Goal: Navigation & Orientation: Find specific page/section

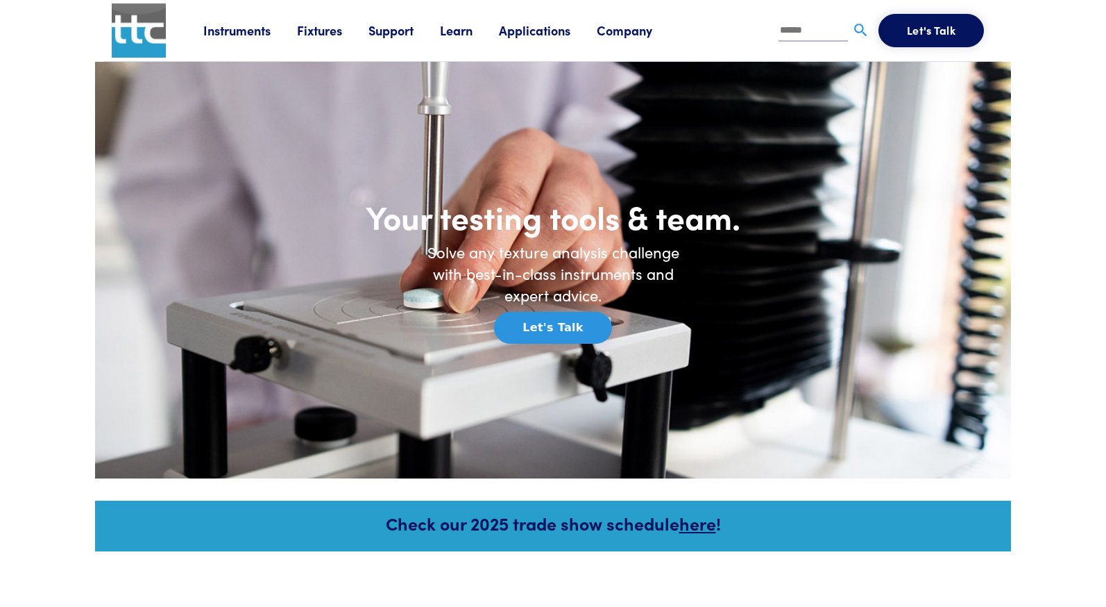
click at [623, 30] on link "Company" at bounding box center [638, 30] width 82 height 17
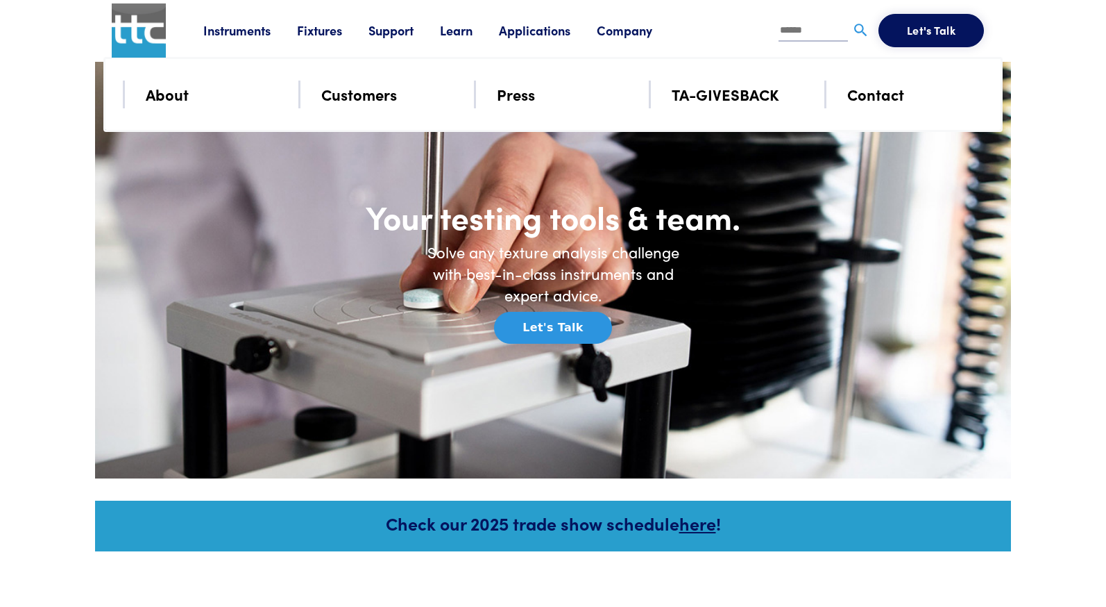
click at [707, 101] on link "TA-GIVESBACK" at bounding box center [726, 94] width 108 height 24
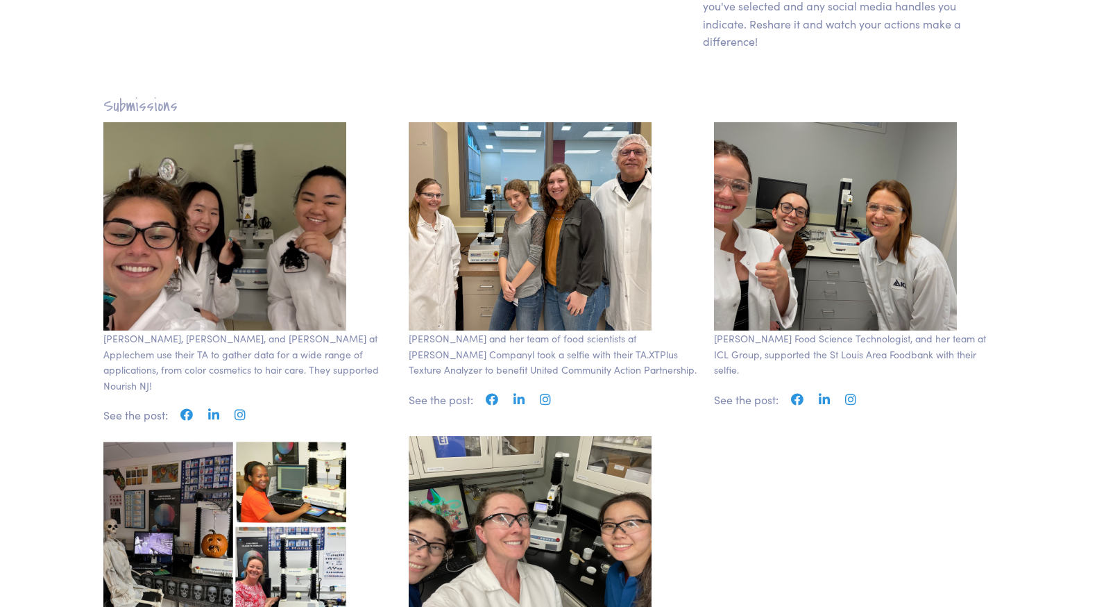
scroll to position [1115, 0]
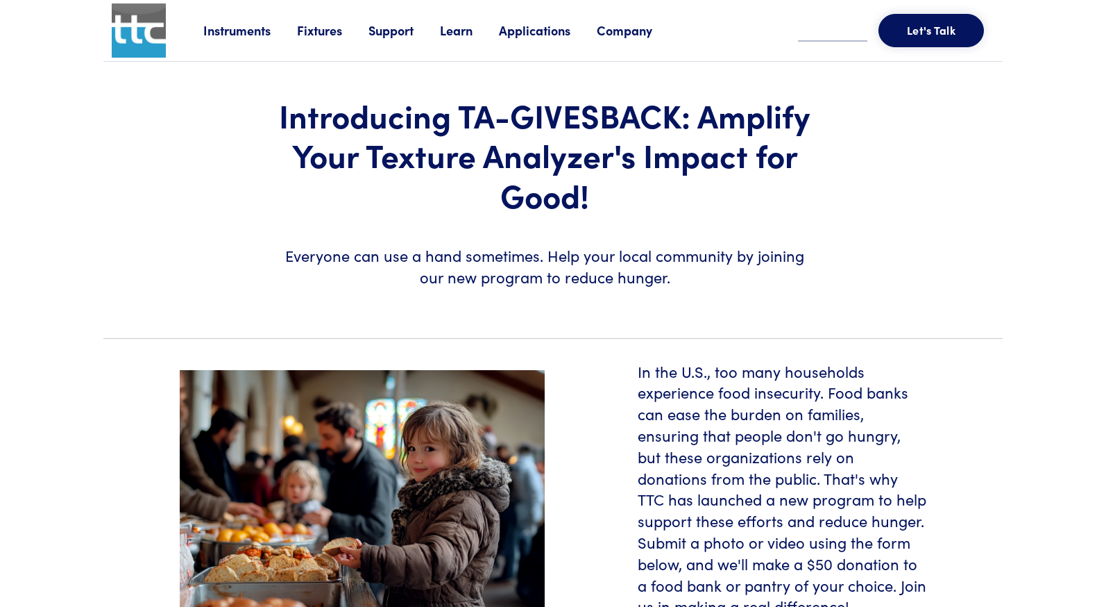
scroll to position [1115, 0]
click at [455, 36] on link "Learn" at bounding box center [469, 30] width 59 height 17
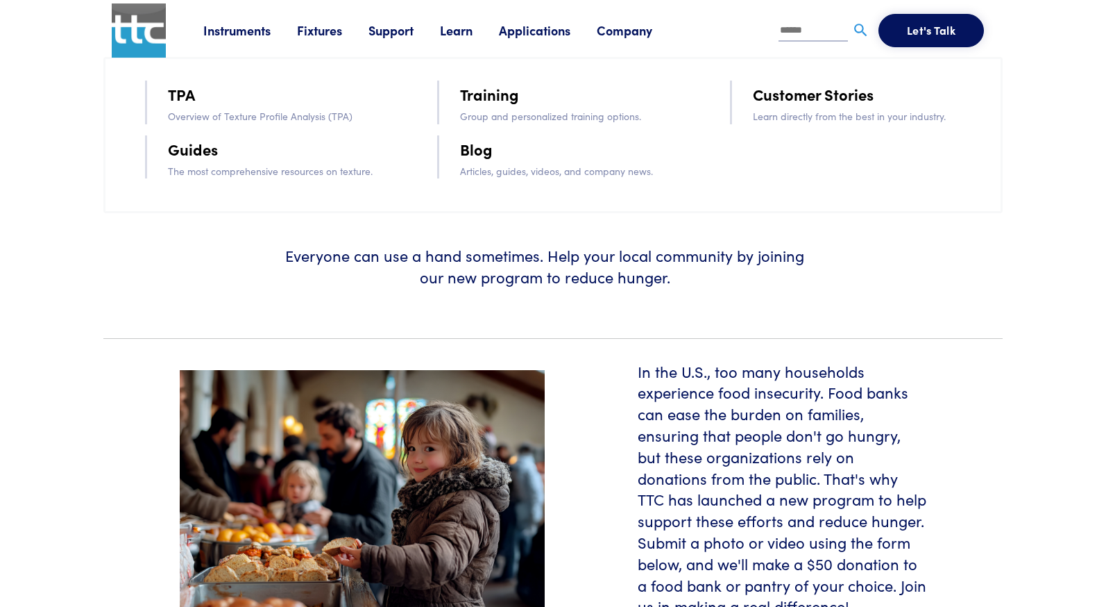
click at [175, 94] on link "TPA" at bounding box center [181, 94] width 27 height 24
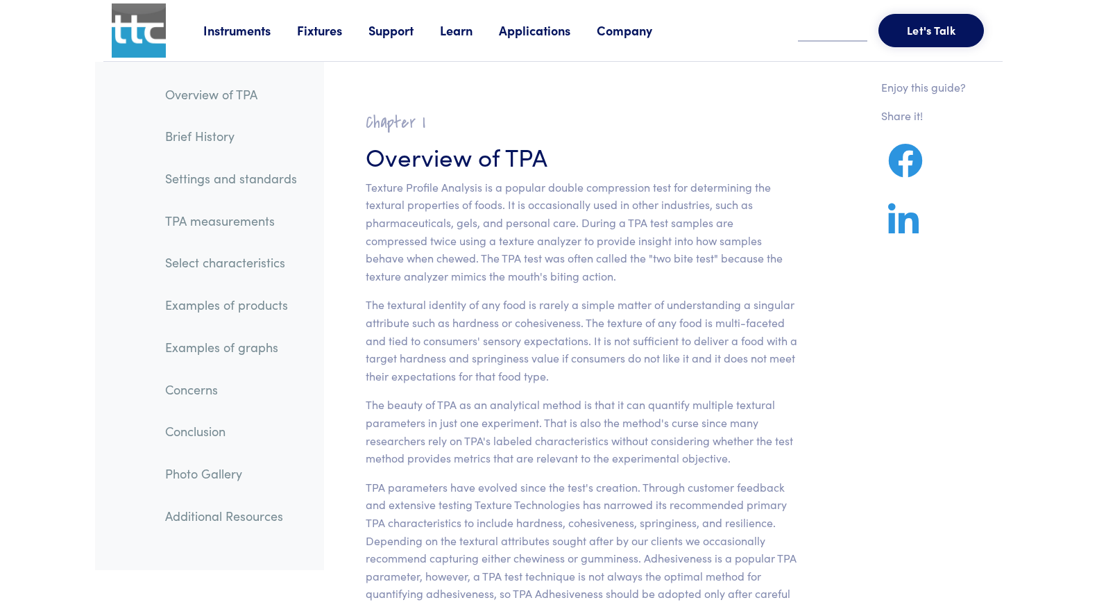
click at [636, 24] on link "Company" at bounding box center [638, 30] width 82 height 17
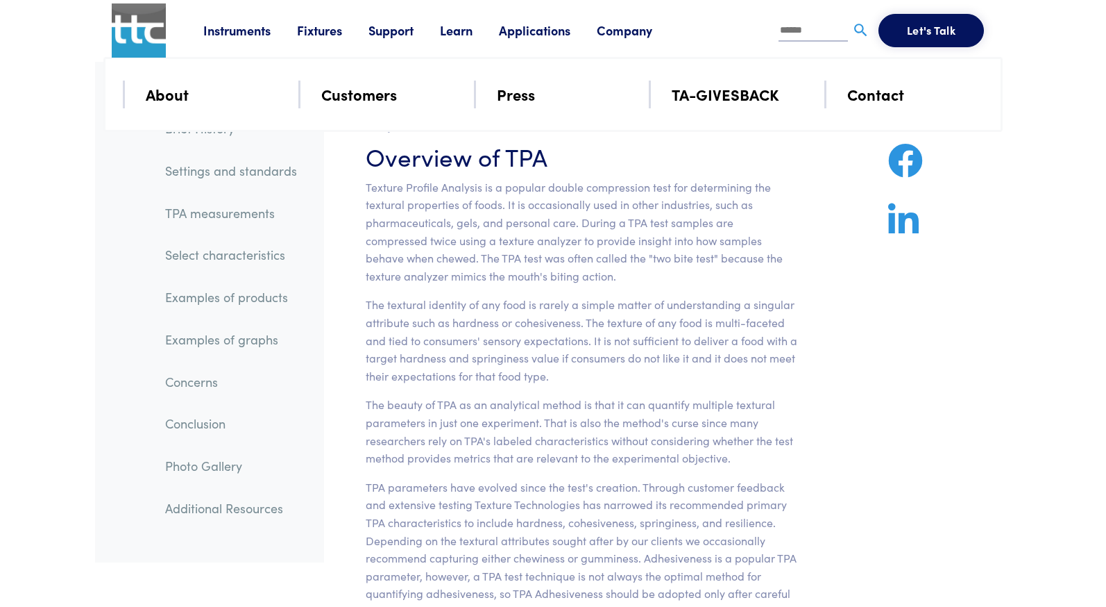
click at [709, 88] on link "TA-GIVESBACK" at bounding box center [726, 94] width 108 height 24
